Goal: Information Seeking & Learning: Learn about a topic

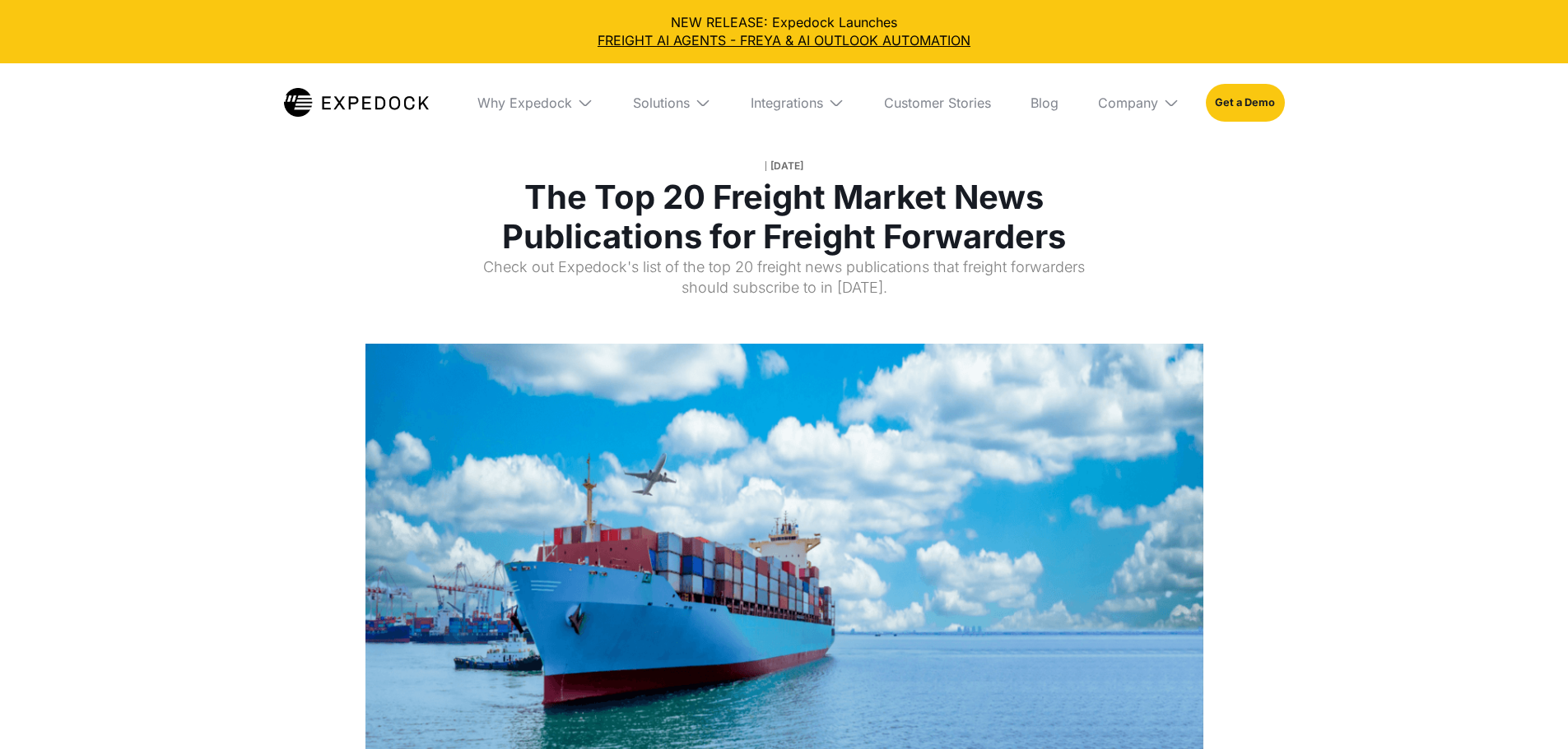
select select
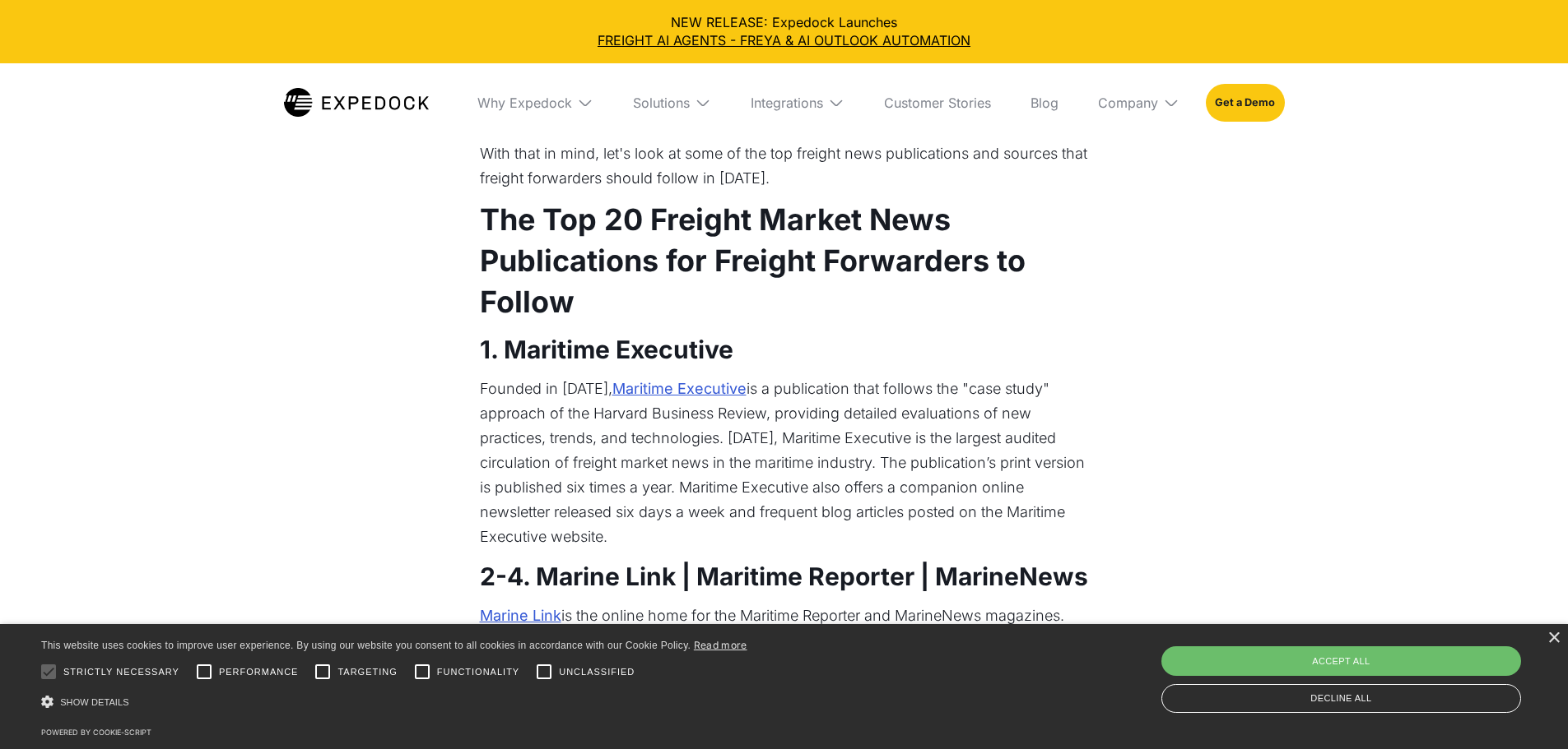
scroll to position [822, 0]
click at [1343, 678] on div "Save & Close Accept all Decline all" at bounding box center [1341, 680] width 371 height 75
click at [1342, 666] on div "Accept all" at bounding box center [1341, 661] width 360 height 30
checkbox input "true"
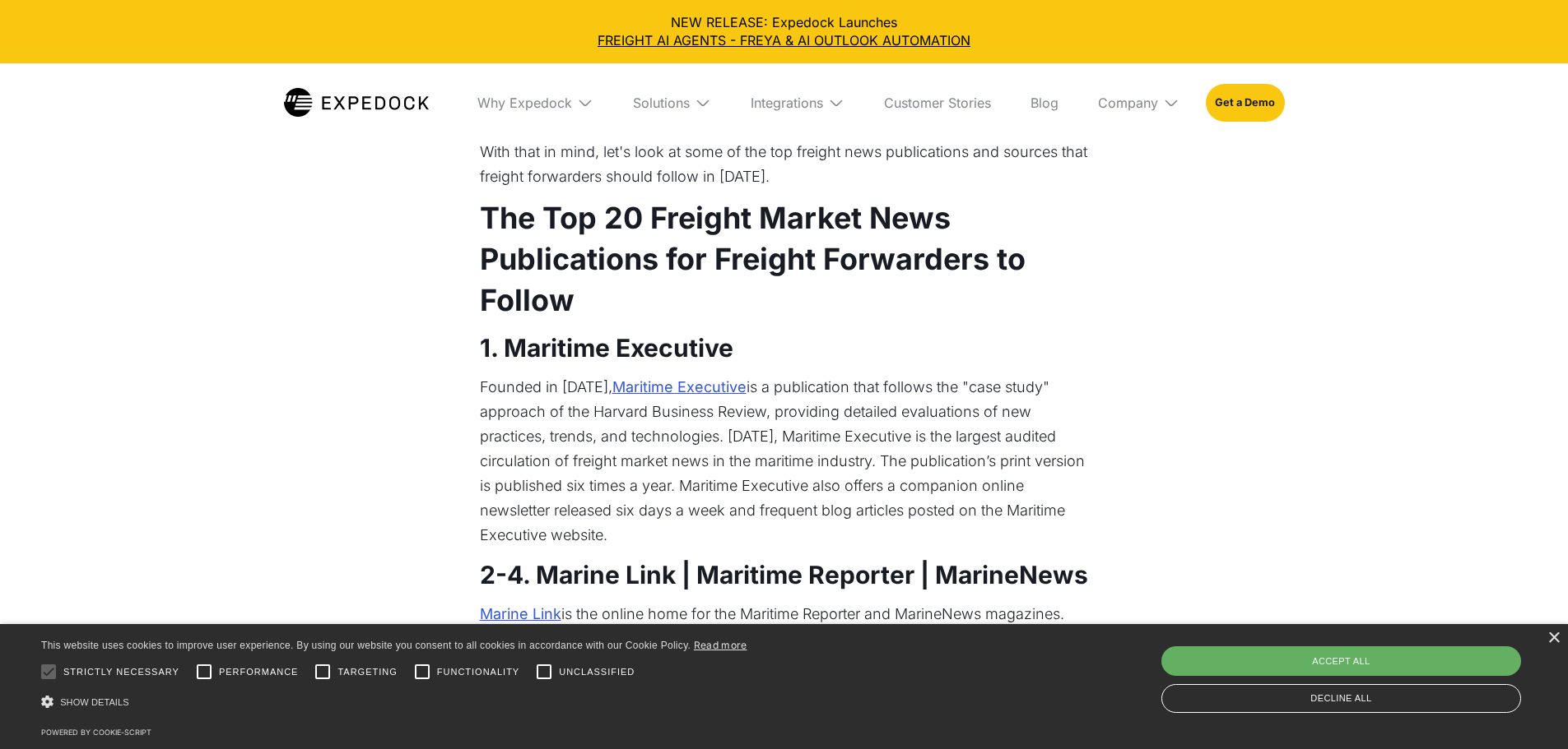
checkbox input "true"
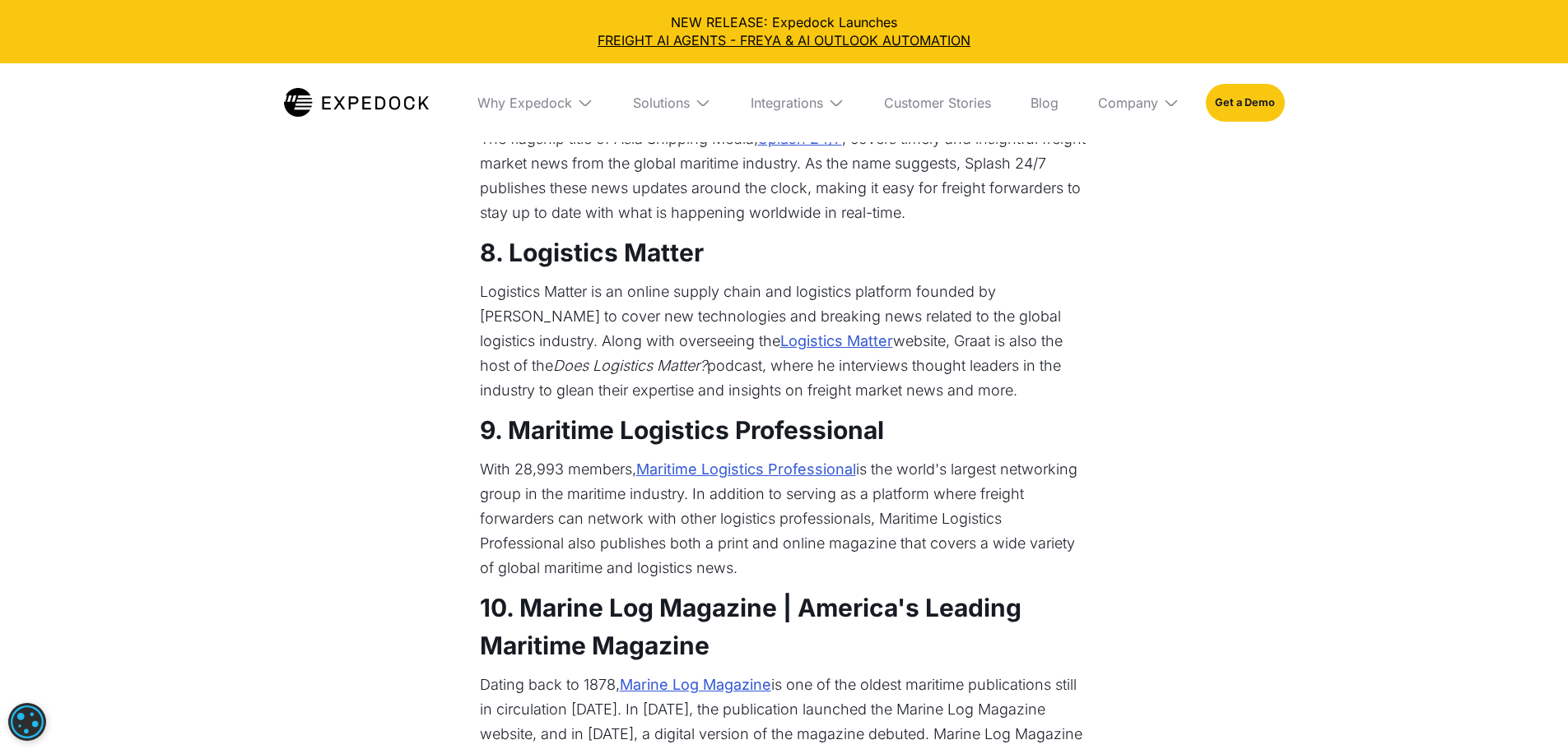
scroll to position [2056, 0]
